Goal: Information Seeking & Learning: Check status

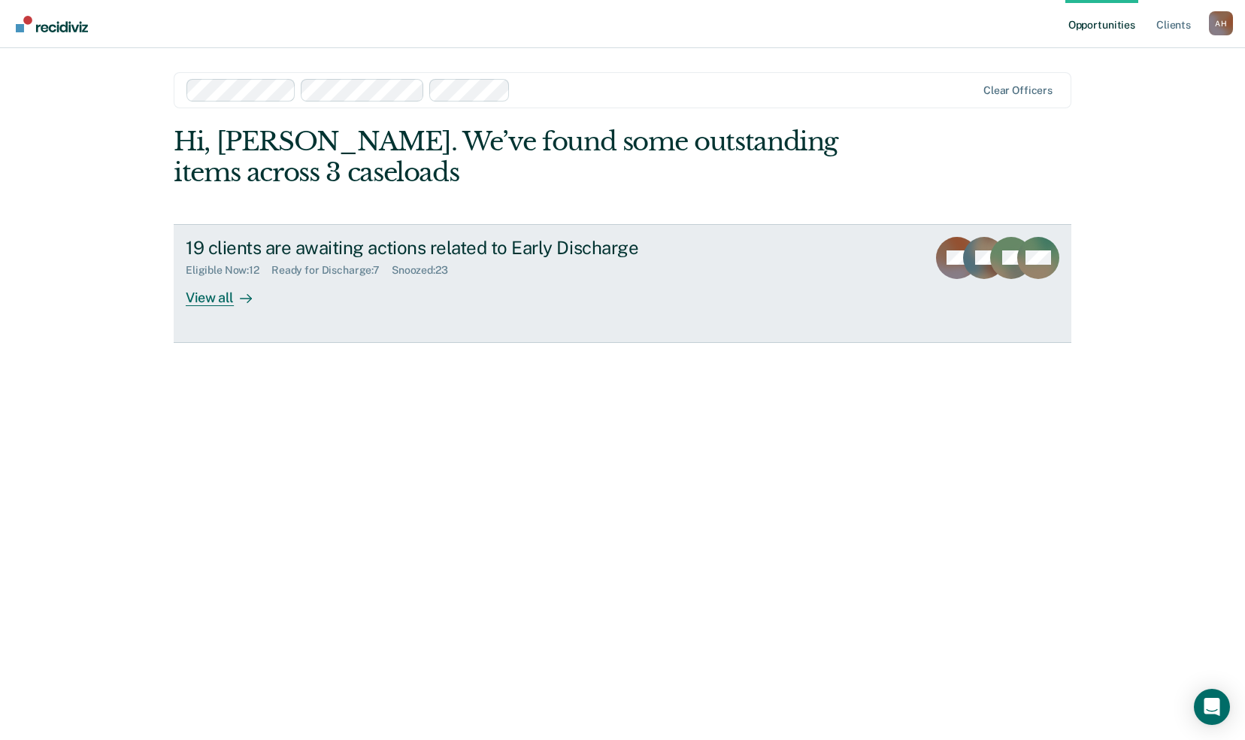
click at [210, 296] on div "View all" at bounding box center [228, 291] width 84 height 29
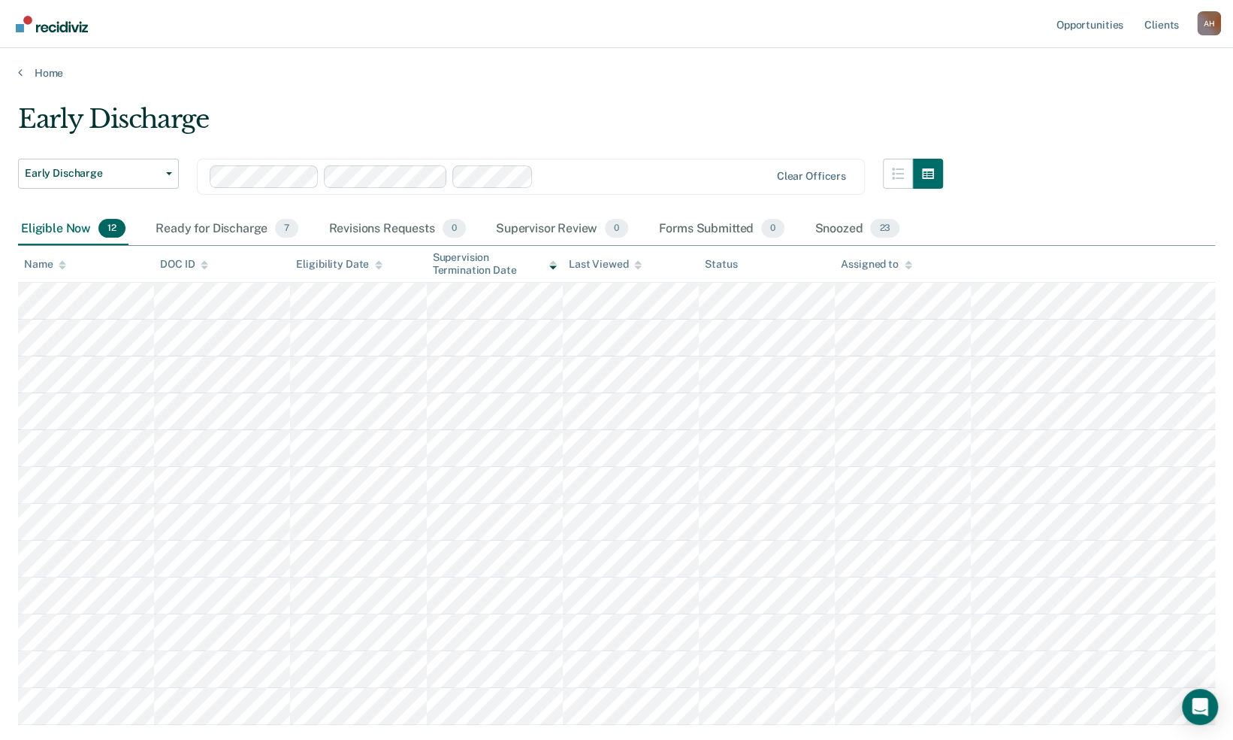
scroll to position [92, 0]
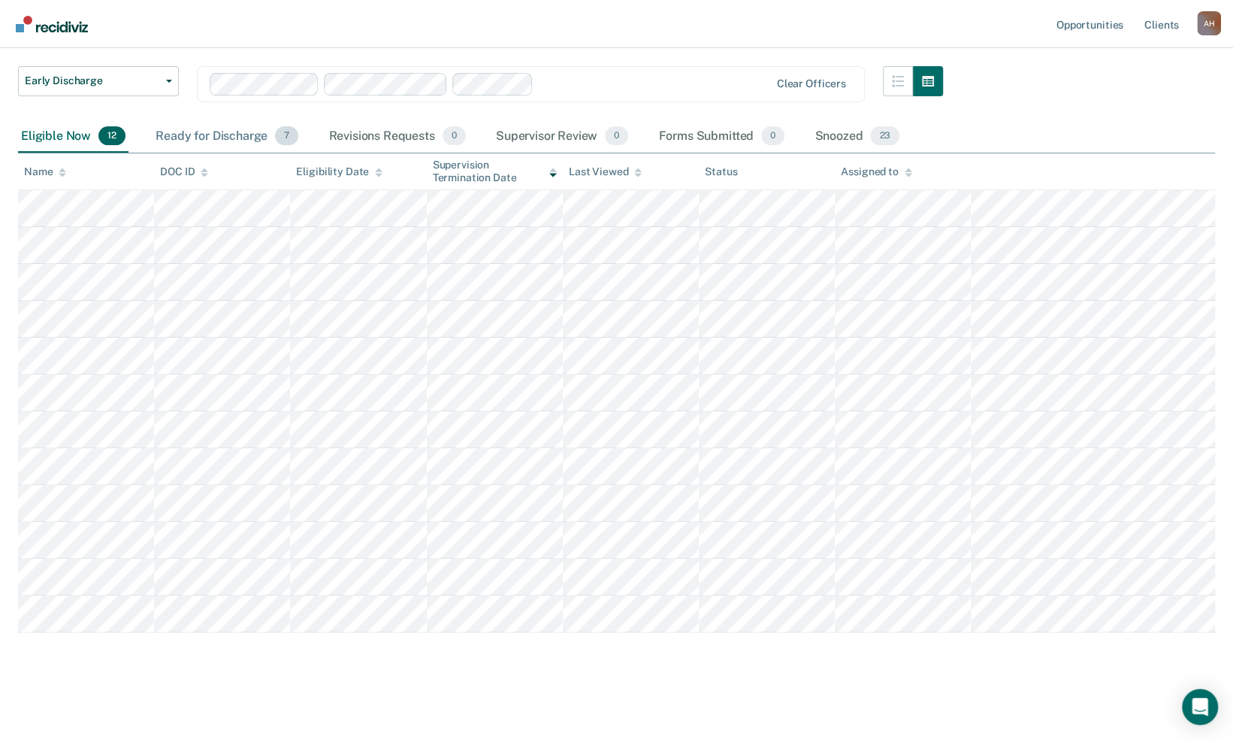
click at [262, 128] on div "Ready for Discharge 7" at bounding box center [227, 136] width 149 height 33
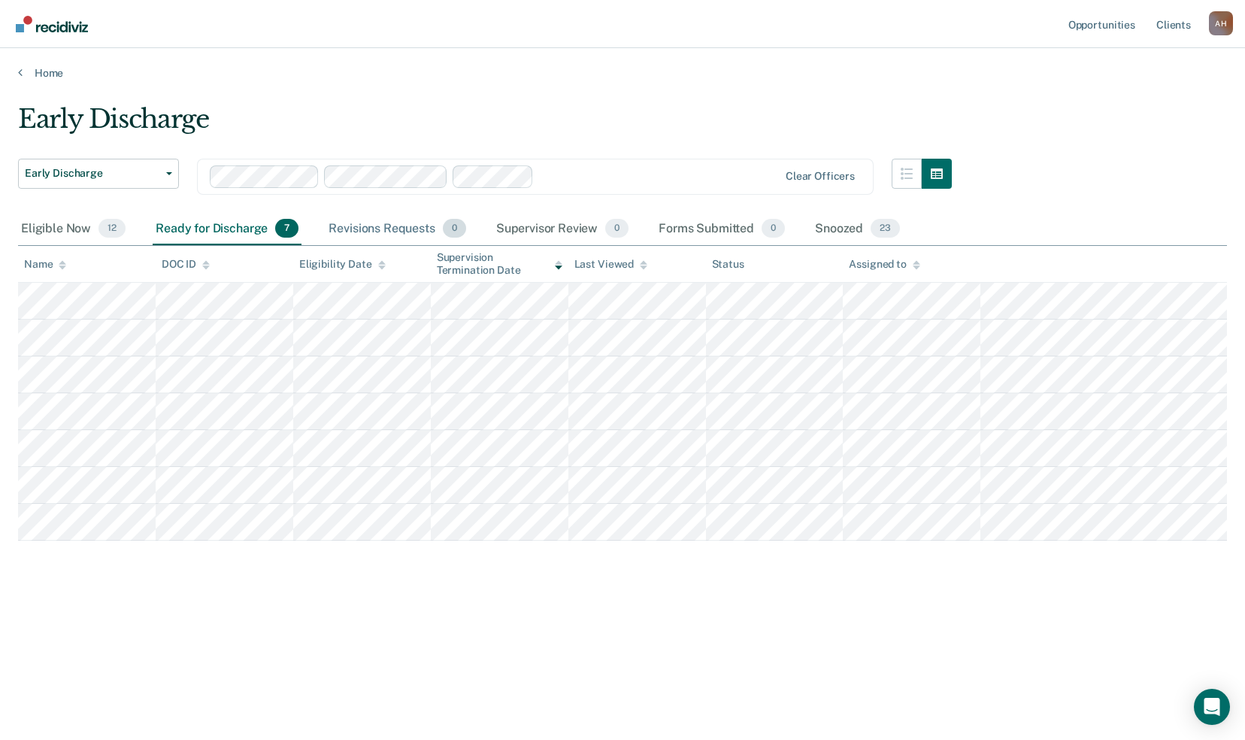
click at [401, 230] on div "Revisions Requests 0" at bounding box center [396, 229] width 143 height 33
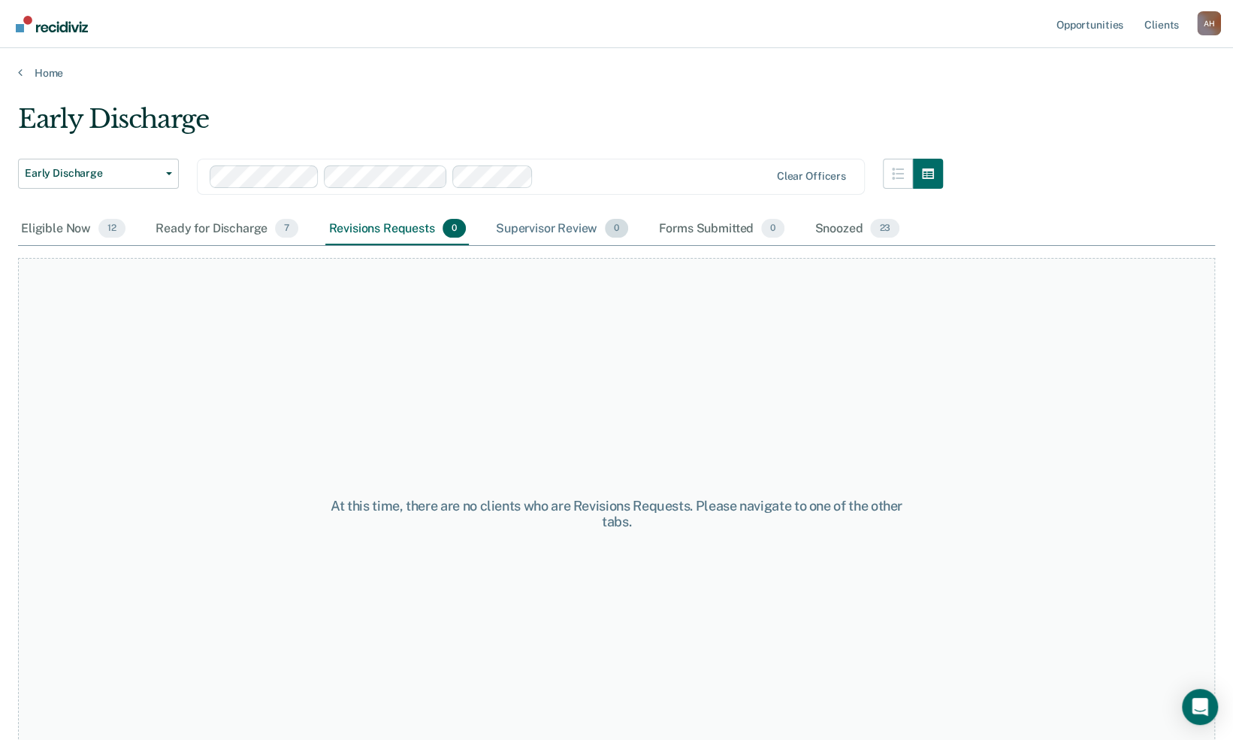
click at [556, 229] on div "Supervisor Review 0" at bounding box center [562, 229] width 139 height 33
click at [210, 242] on div "Ready for Discharge 7" at bounding box center [227, 229] width 149 height 33
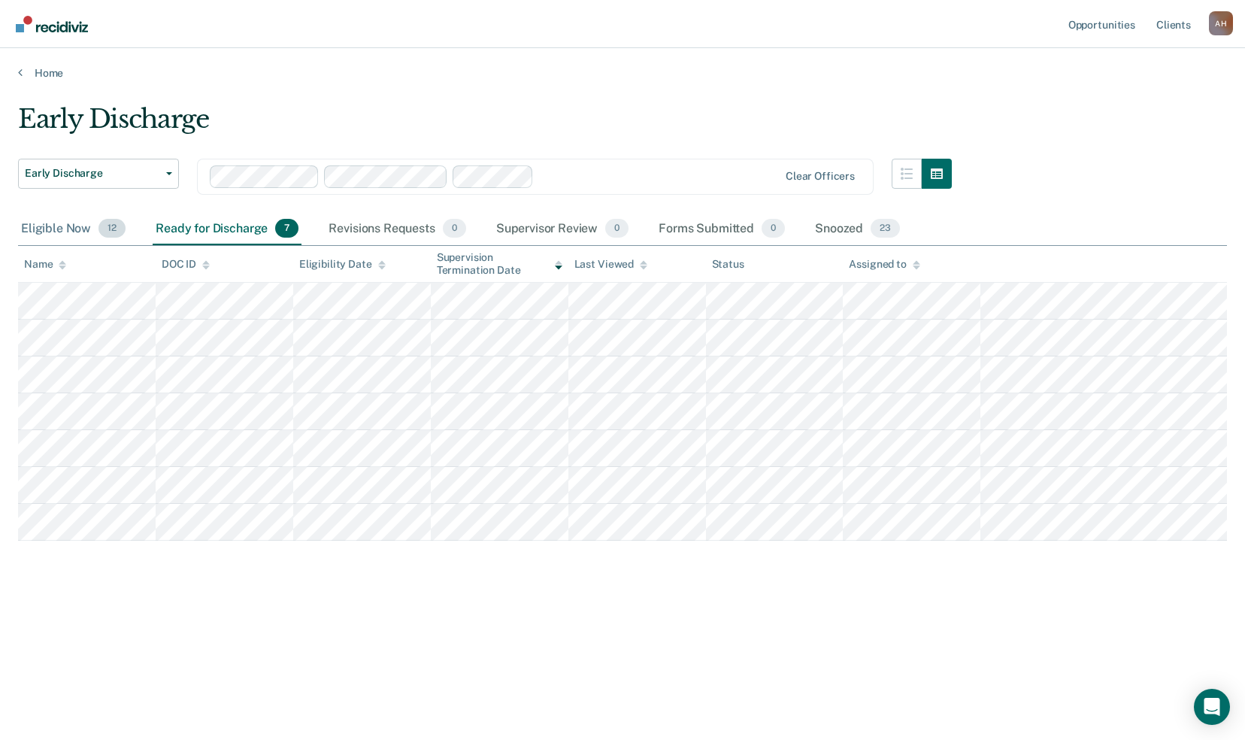
click at [47, 226] on div "Eligible Now 12" at bounding box center [73, 229] width 110 height 33
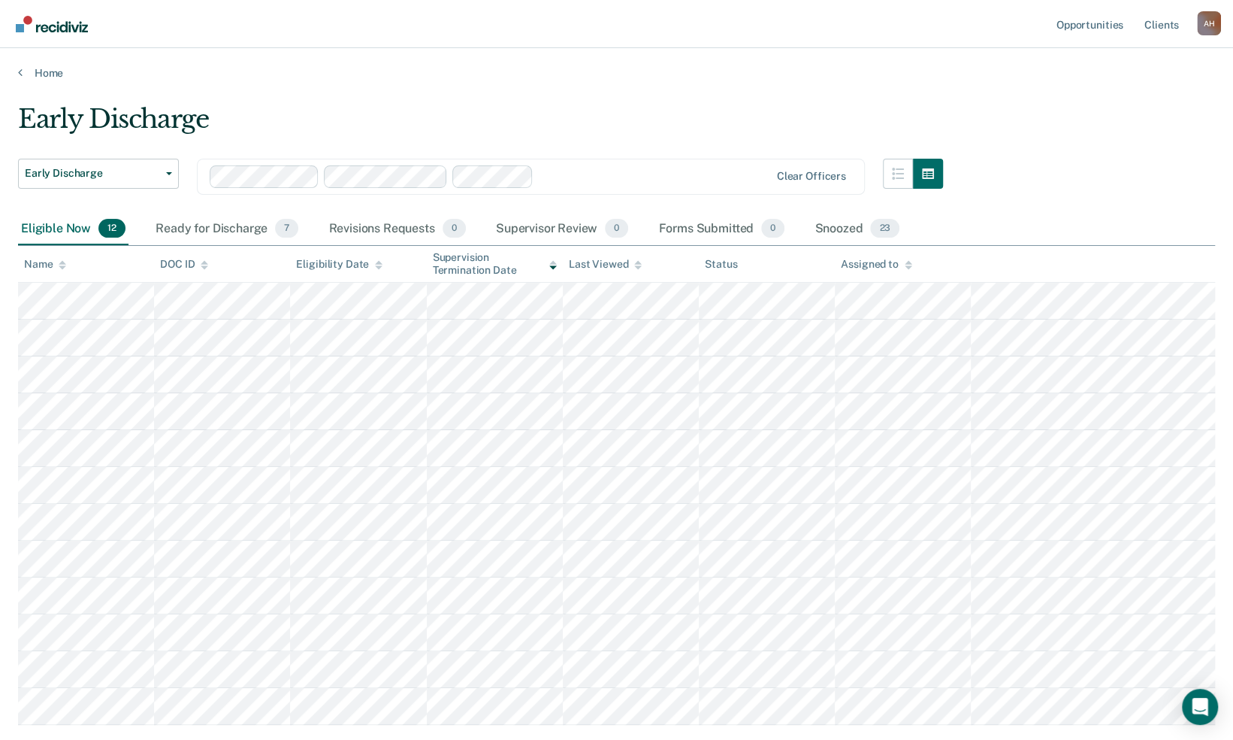
scroll to position [92, 0]
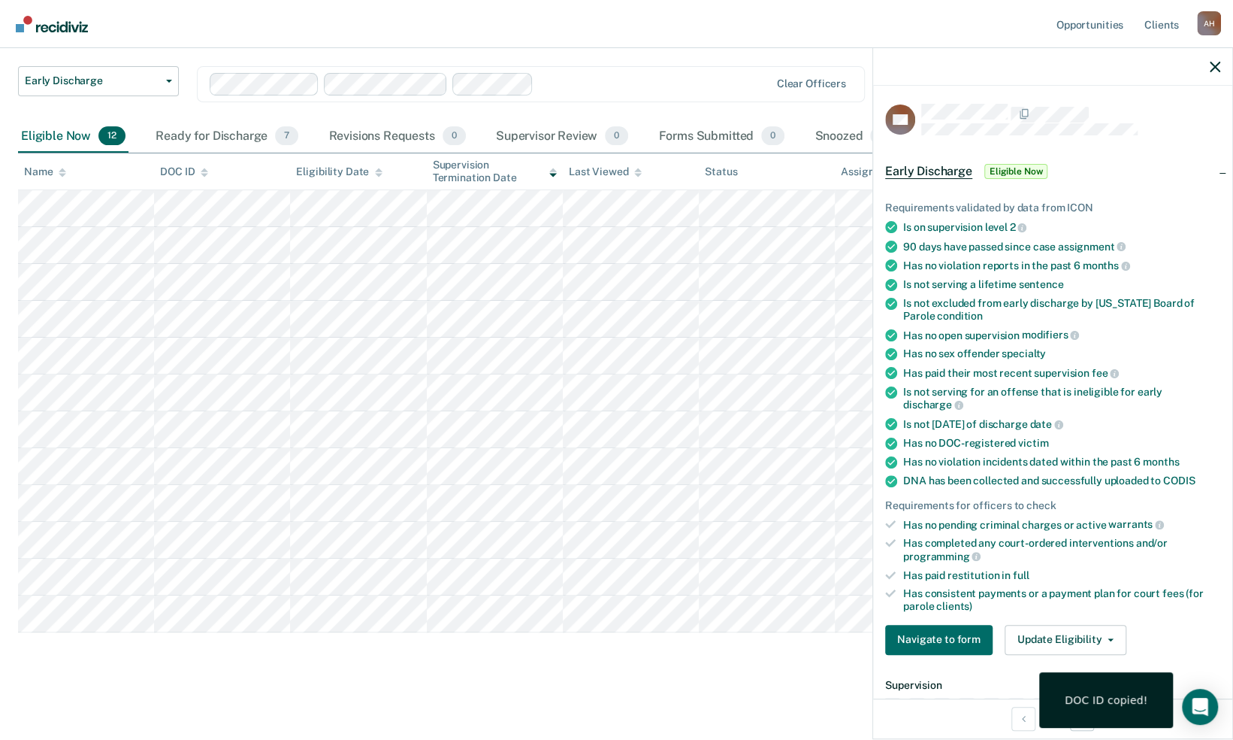
click at [1117, 696] on div "DOC ID copied!" at bounding box center [1106, 700] width 83 height 14
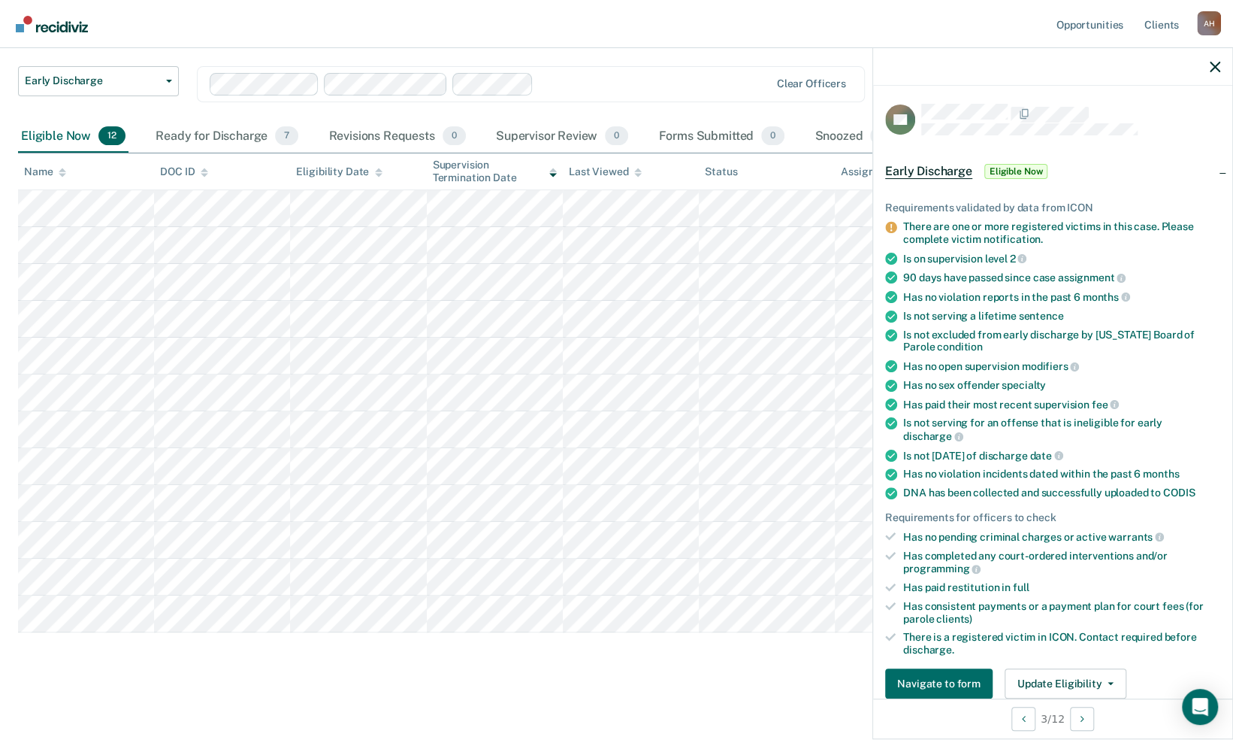
scroll to position [0, 0]
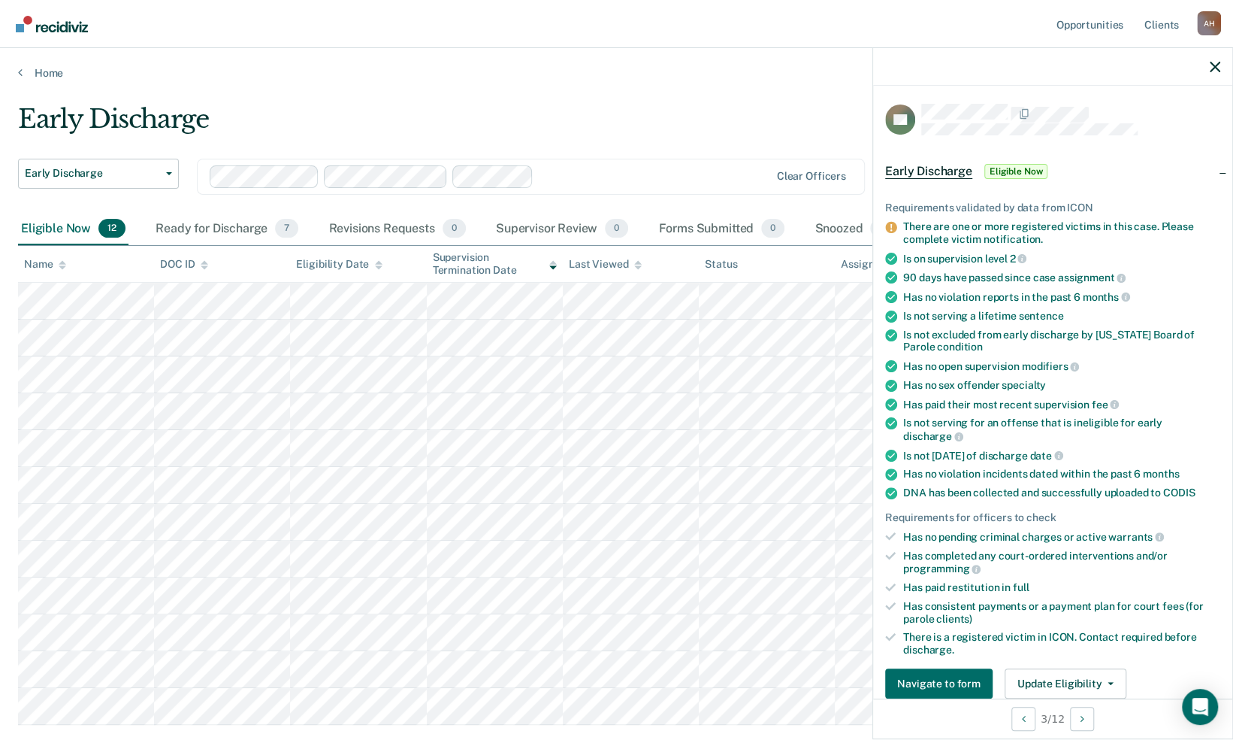
click at [262, 8] on nav "Opportunities Client s [PERSON_NAME] A H Profile How it works Log Out" at bounding box center [616, 24] width 1233 height 48
click at [1218, 62] on icon "button" at bounding box center [1215, 67] width 11 height 11
